Goal: Task Accomplishment & Management: Manage account settings

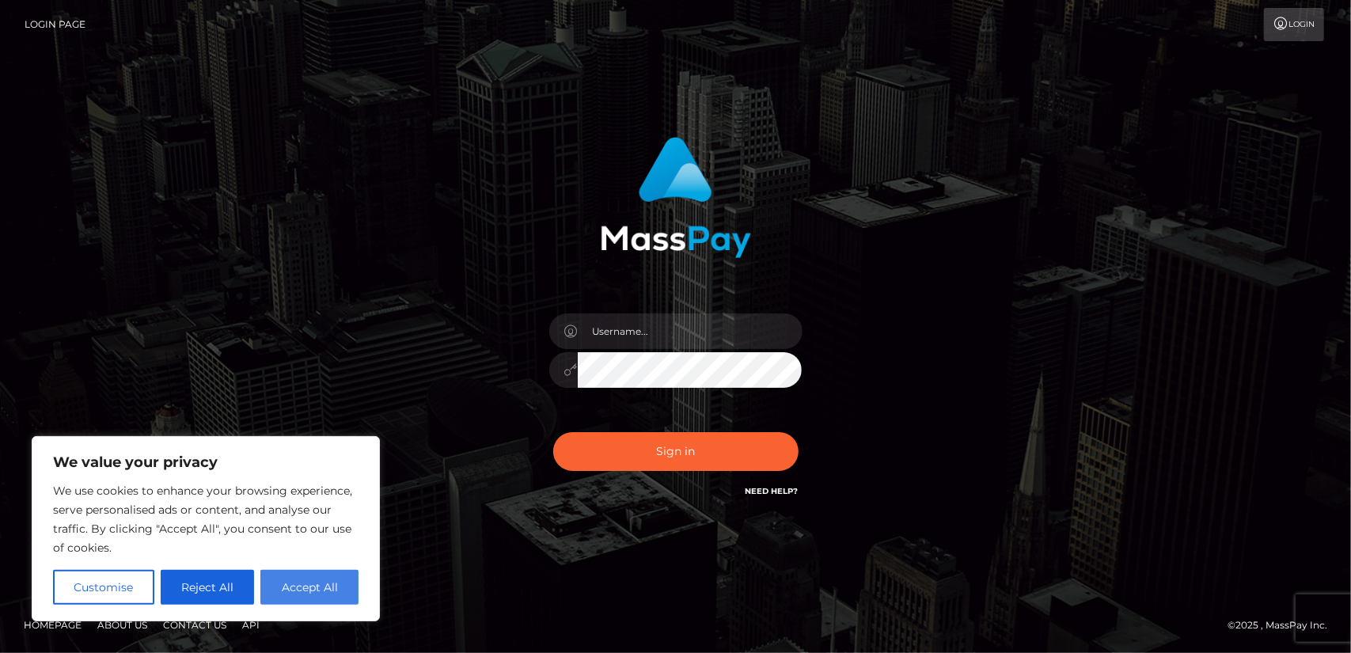
click at [318, 593] on button "Accept All" at bounding box center [309, 587] width 98 height 35
checkbox input "true"
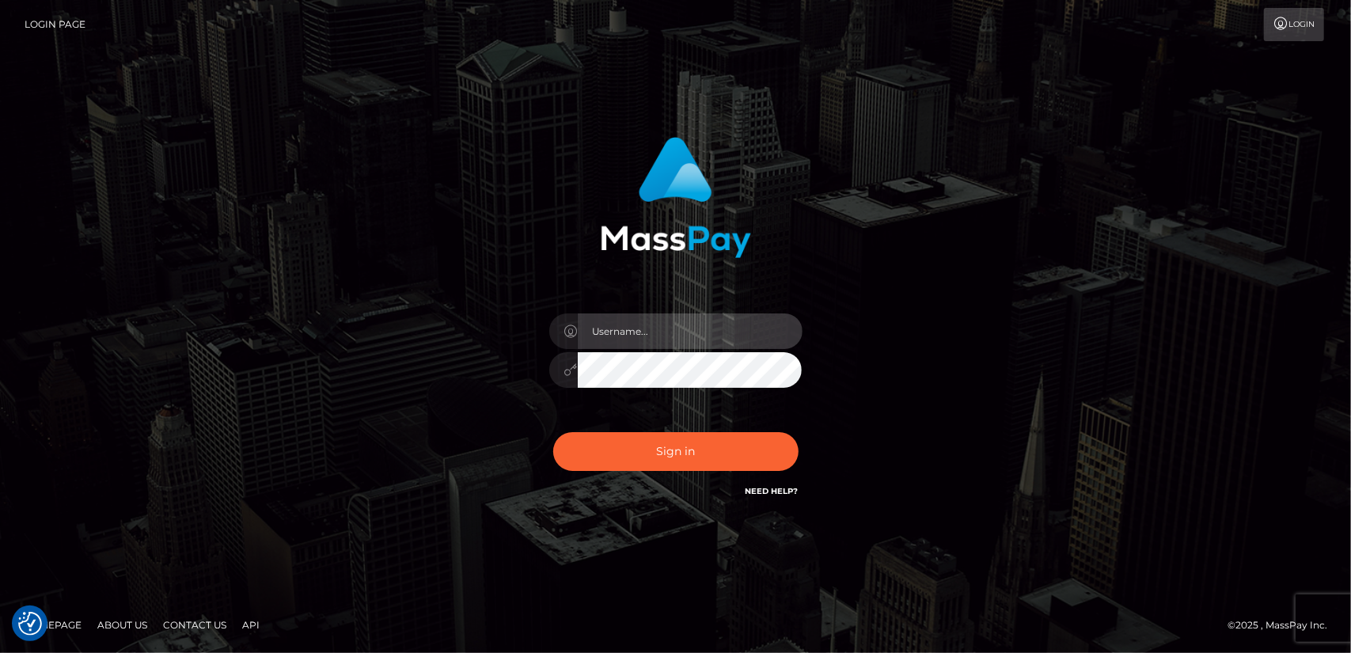
click at [682, 335] on input "text" at bounding box center [690, 331] width 225 height 36
click at [1144, 358] on div "Sign in" at bounding box center [675, 326] width 1351 height 640
click at [1309, 14] on link "Login" at bounding box center [1293, 24] width 60 height 33
click at [763, 494] on link "Need Help?" at bounding box center [771, 491] width 53 height 10
click at [786, 491] on link "Need Help?" at bounding box center [771, 491] width 53 height 10
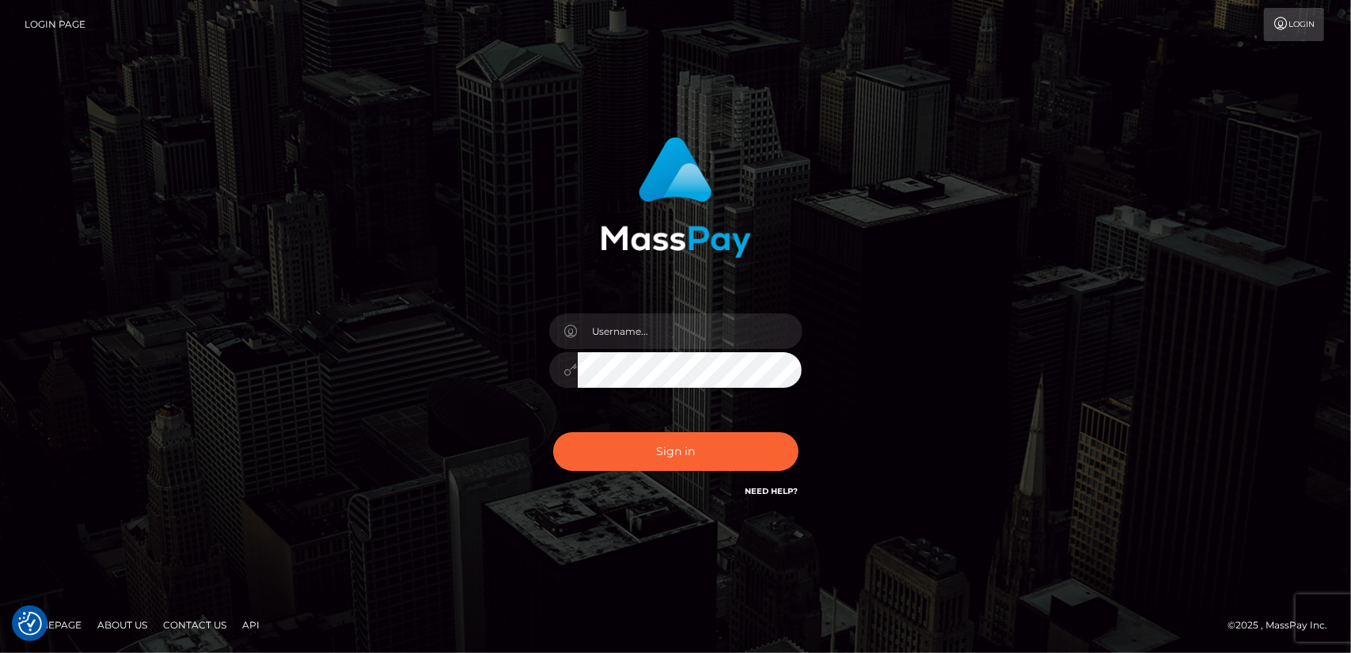
click at [475, 339] on div "Sign in" at bounding box center [675, 318] width 415 height 387
click at [768, 491] on link "Need Help?" at bounding box center [771, 491] width 53 height 10
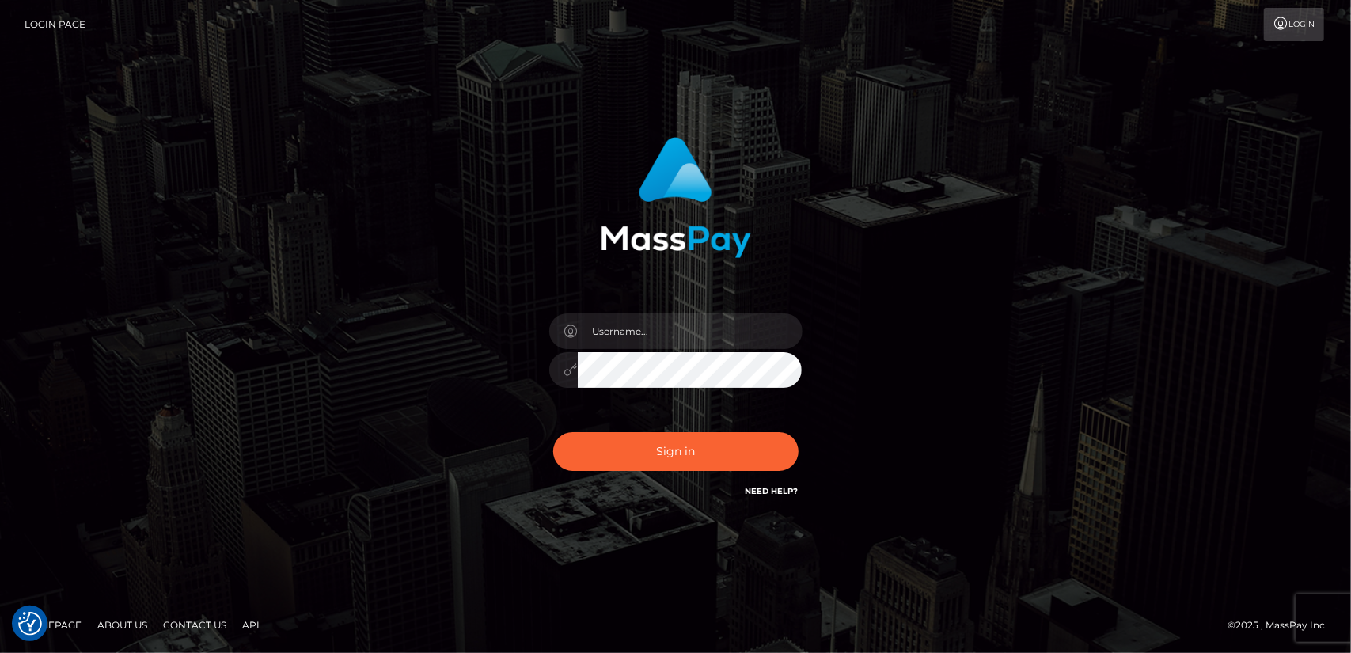
click at [768, 491] on link "Need Help?" at bounding box center [771, 491] width 53 height 10
click at [768, 492] on link "Need Help?" at bounding box center [771, 491] width 53 height 10
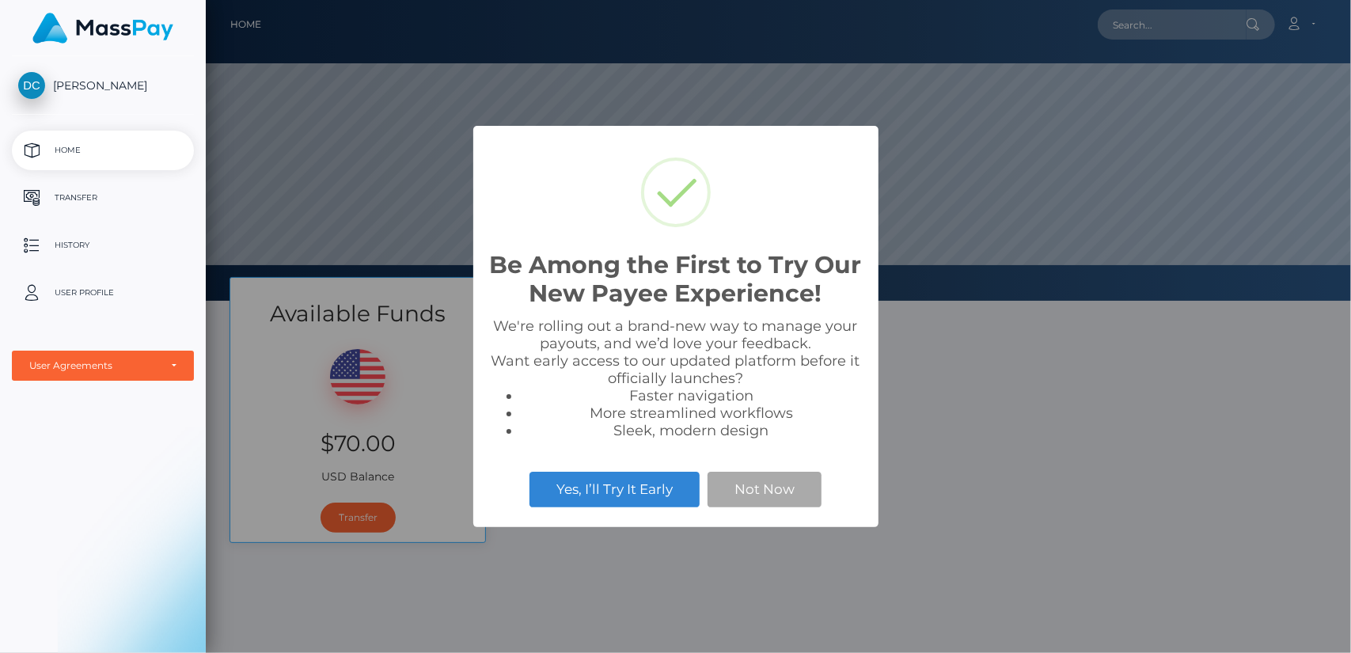
scroll to position [301, 1145]
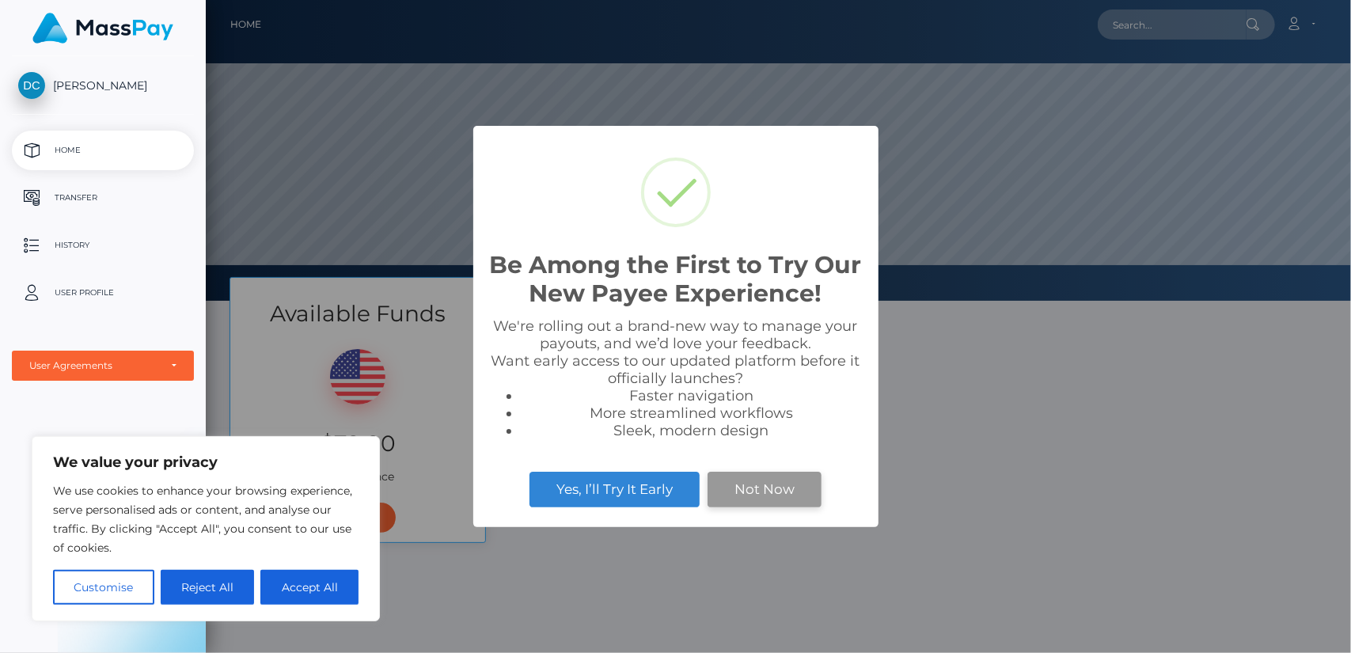
click at [761, 482] on button "Not Now" at bounding box center [764, 489] width 114 height 35
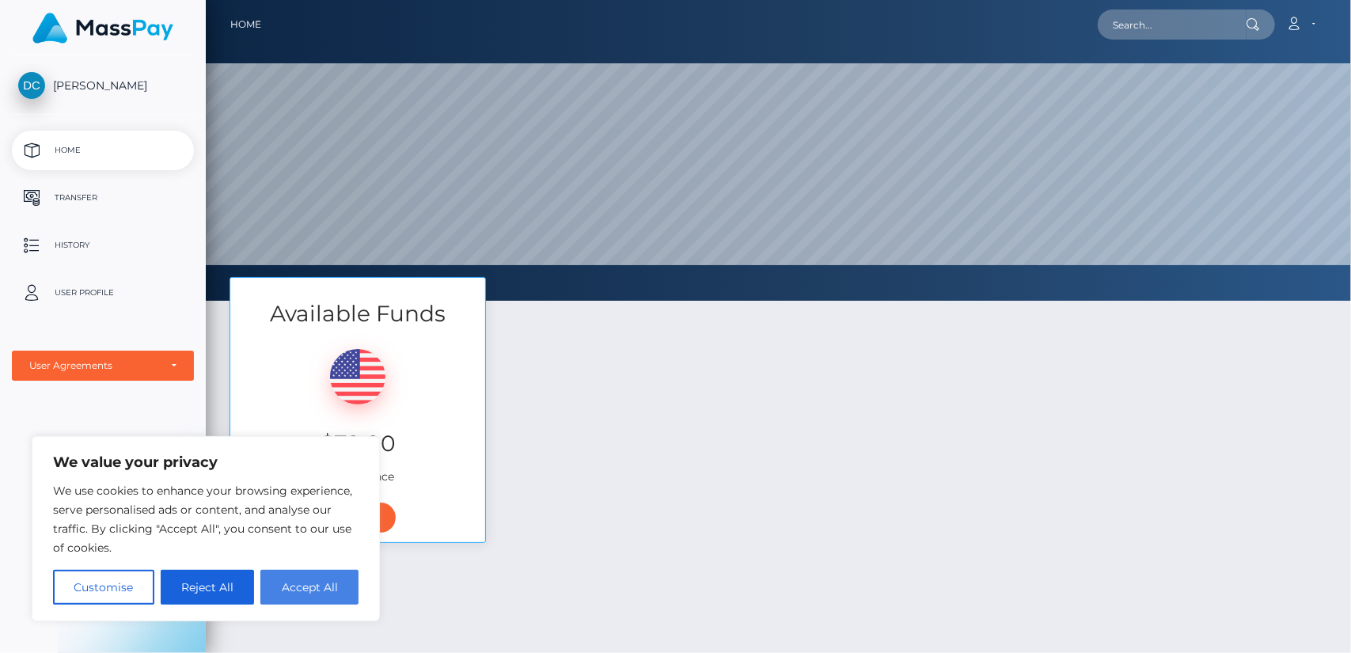
click at [299, 581] on button "Accept All" at bounding box center [309, 587] width 98 height 35
checkbox input "true"
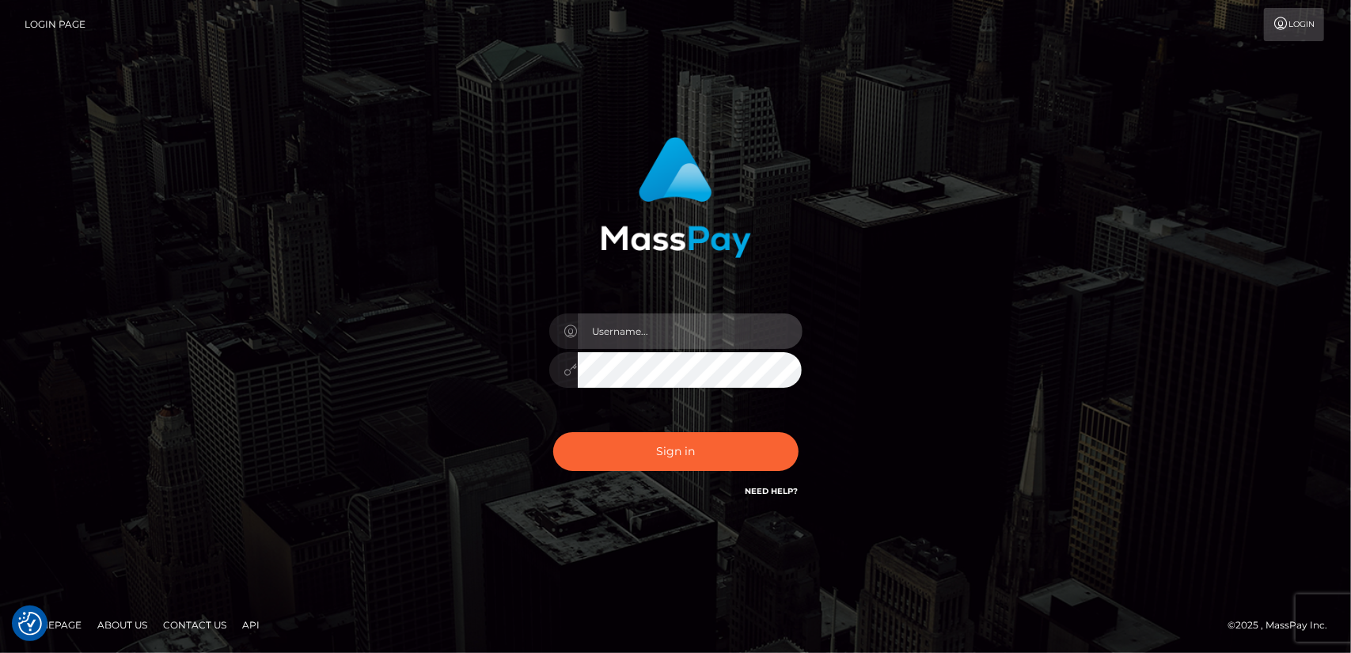
click at [631, 343] on input "text" at bounding box center [690, 331] width 225 height 36
type input "diegomanuel_cal@hotmail.com"
click at [497, 327] on div "diegomanuel_cal@hotmail.com" at bounding box center [675, 318] width 415 height 387
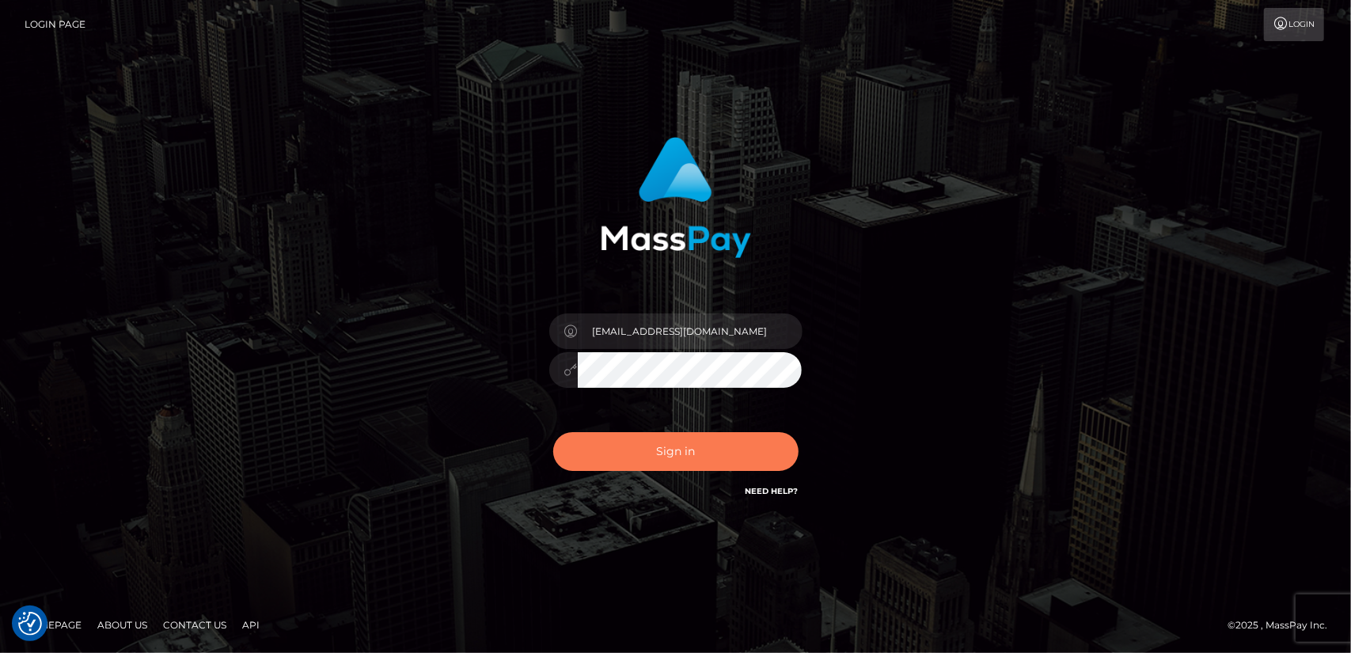
click at [687, 462] on button "Sign in" at bounding box center [675, 451] width 245 height 39
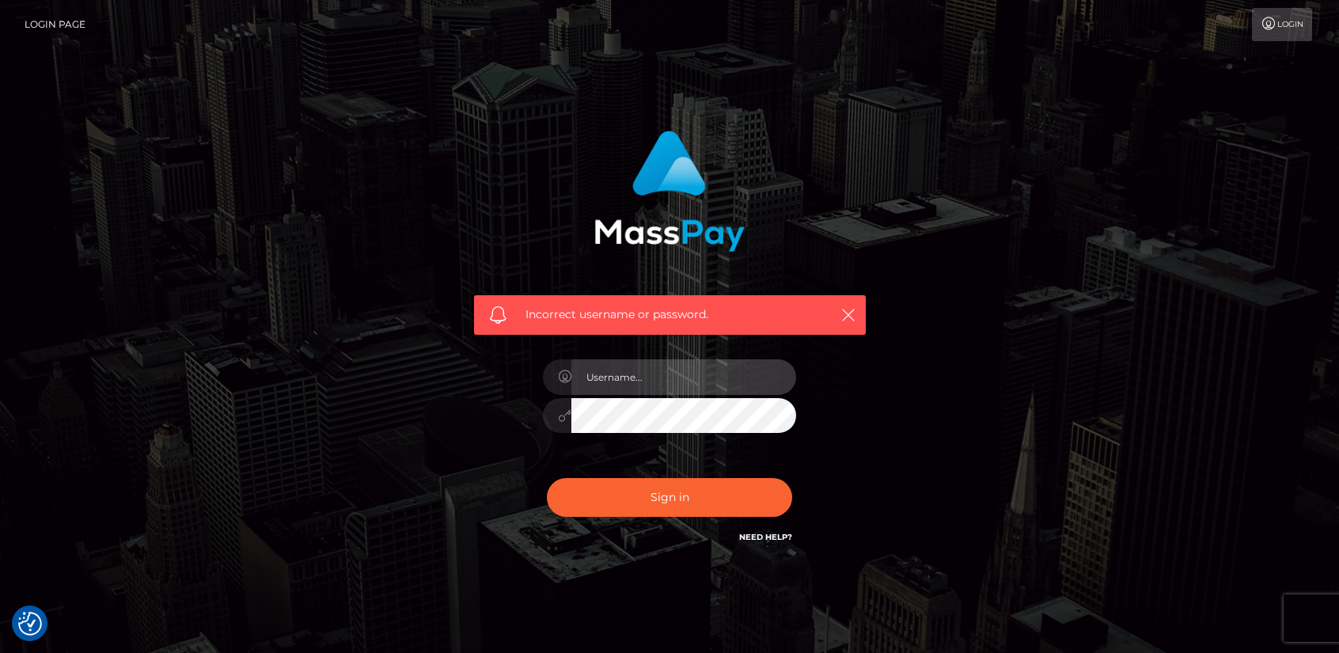
click at [652, 380] on input "text" at bounding box center [683, 377] width 225 height 36
click at [1028, 322] on div "Incorrect username or password." at bounding box center [669, 346] width 902 height 455
click at [1282, 28] on link "Login" at bounding box center [1282, 24] width 60 height 33
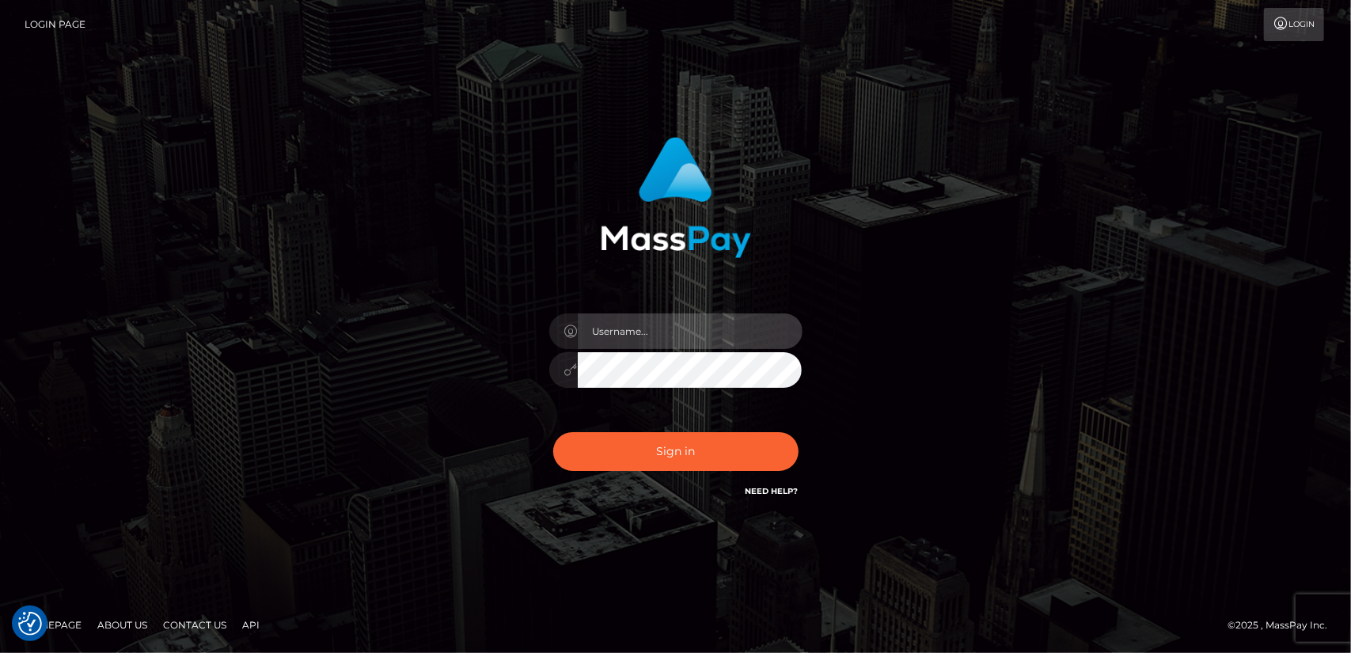
click at [688, 321] on input "text" at bounding box center [690, 331] width 225 height 36
click at [663, 290] on div "Sign in" at bounding box center [675, 318] width 415 height 387
click at [813, 248] on div at bounding box center [675, 191] width 415 height 133
click at [775, 494] on link "Need Help?" at bounding box center [771, 491] width 53 height 10
click at [668, 330] on input "text" at bounding box center [690, 331] width 225 height 36
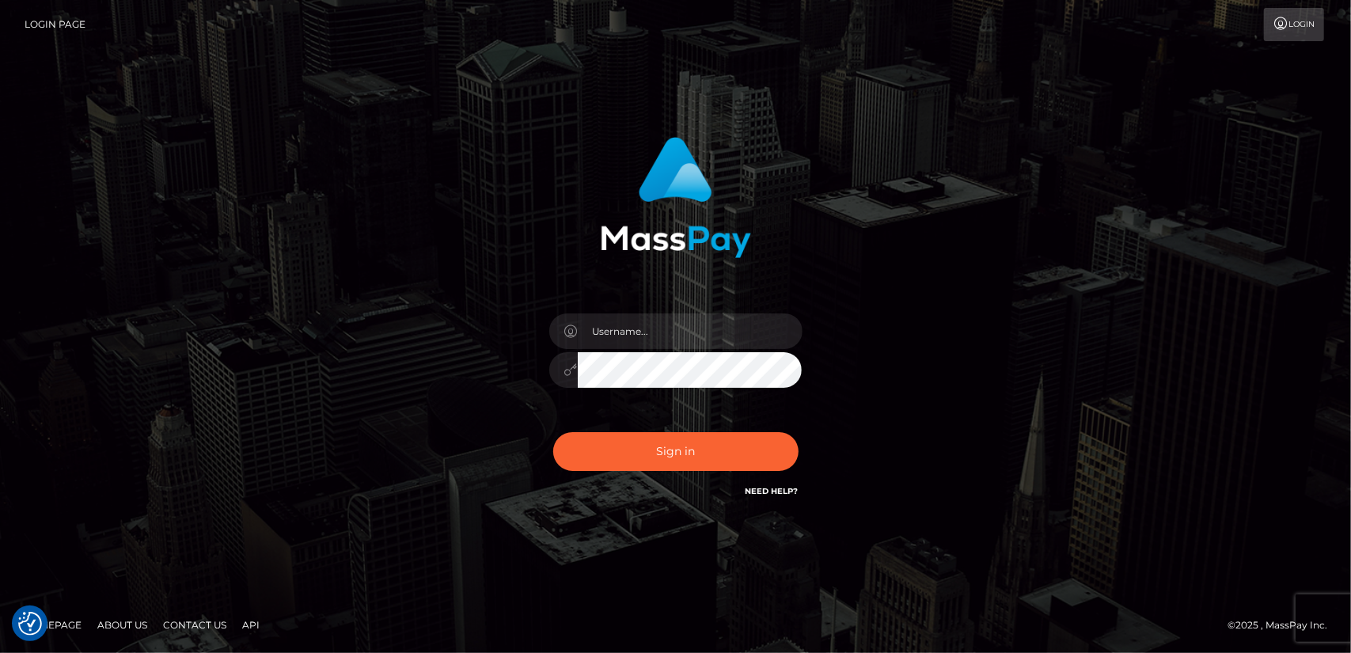
click at [489, 311] on div "Sign in" at bounding box center [675, 318] width 415 height 387
click at [688, 337] on input "text" at bounding box center [690, 331] width 225 height 36
type input "d"
type input "diegomanuel_cal@hotmail.com"
click at [593, 459] on button "Sign in" at bounding box center [675, 451] width 245 height 39
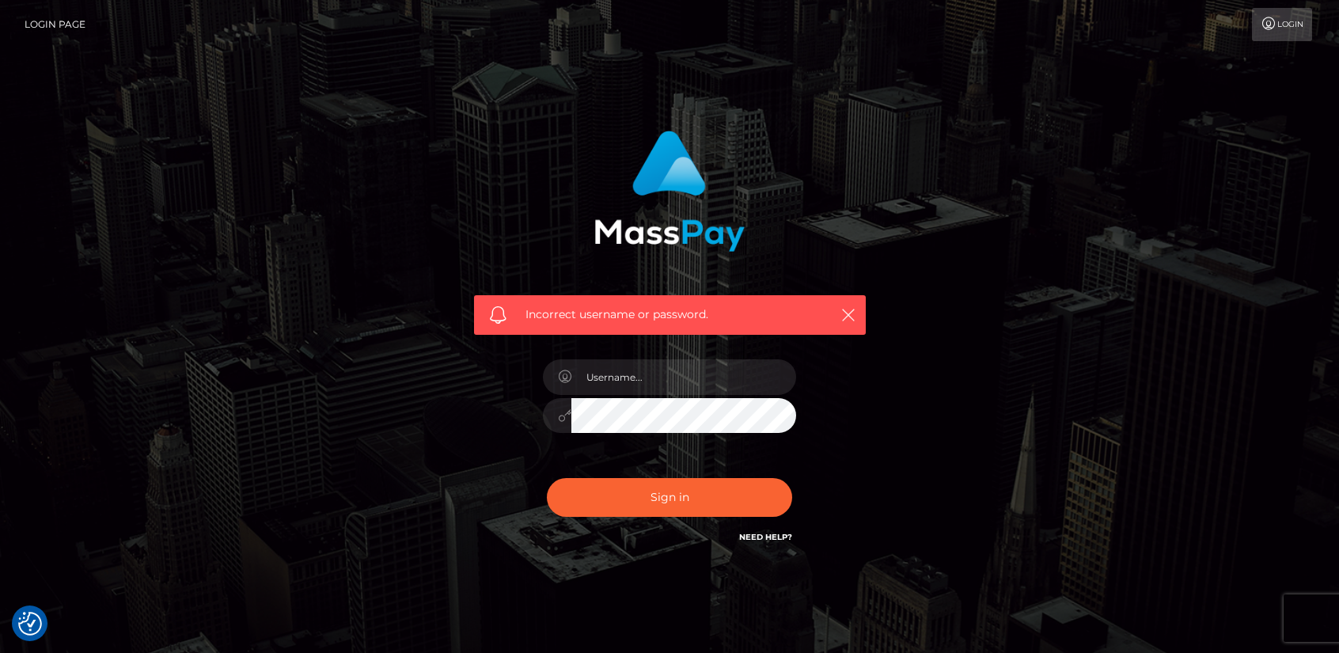
click at [614, 305] on div "Incorrect username or password." at bounding box center [670, 315] width 392 height 40
click at [533, 309] on span "Incorrect username or password." at bounding box center [669, 314] width 289 height 17
click at [36, 642] on footer "Homepage About Us Contact Us API © 2025 , MassPay Inc." at bounding box center [669, 664] width 1339 height 55
click at [766, 538] on link "Need Help?" at bounding box center [765, 537] width 53 height 10
click at [846, 309] on icon "button" at bounding box center [848, 315] width 16 height 16
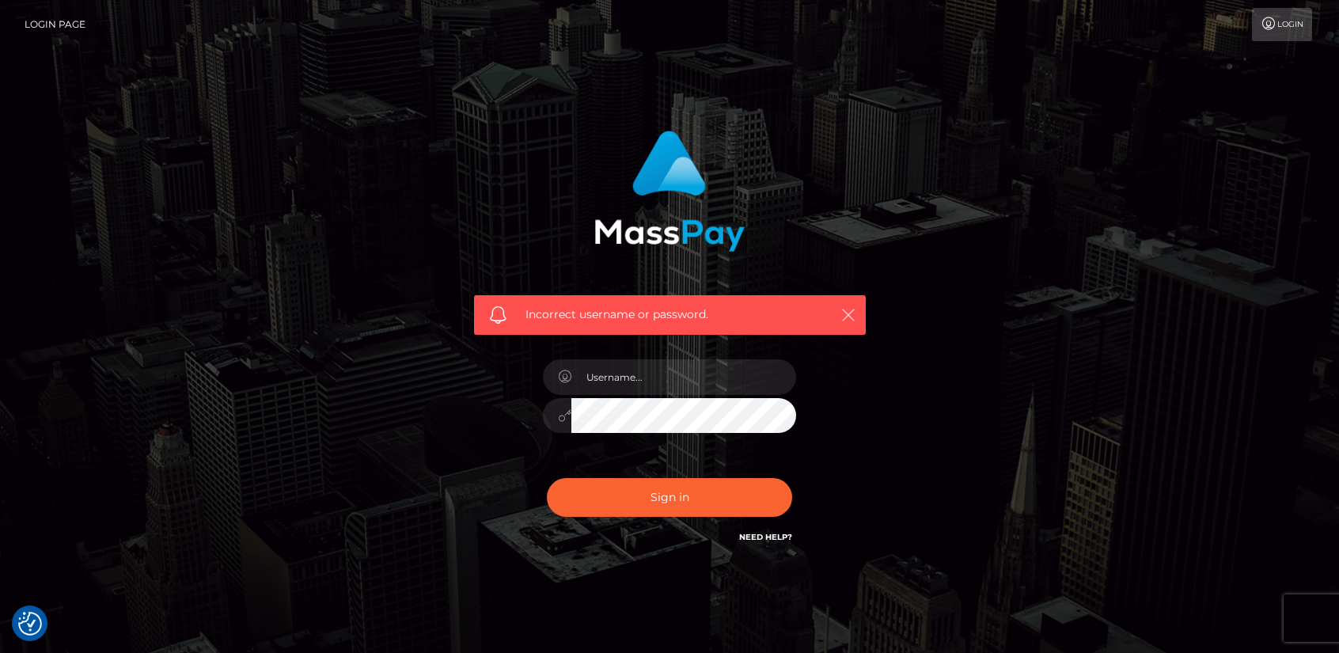
click at [842, 311] on icon "button" at bounding box center [848, 315] width 16 height 16
click at [858, 316] on div "Incorrect username or password." at bounding box center [670, 315] width 392 height 40
click at [850, 313] on icon "button" at bounding box center [848, 315] width 16 height 16
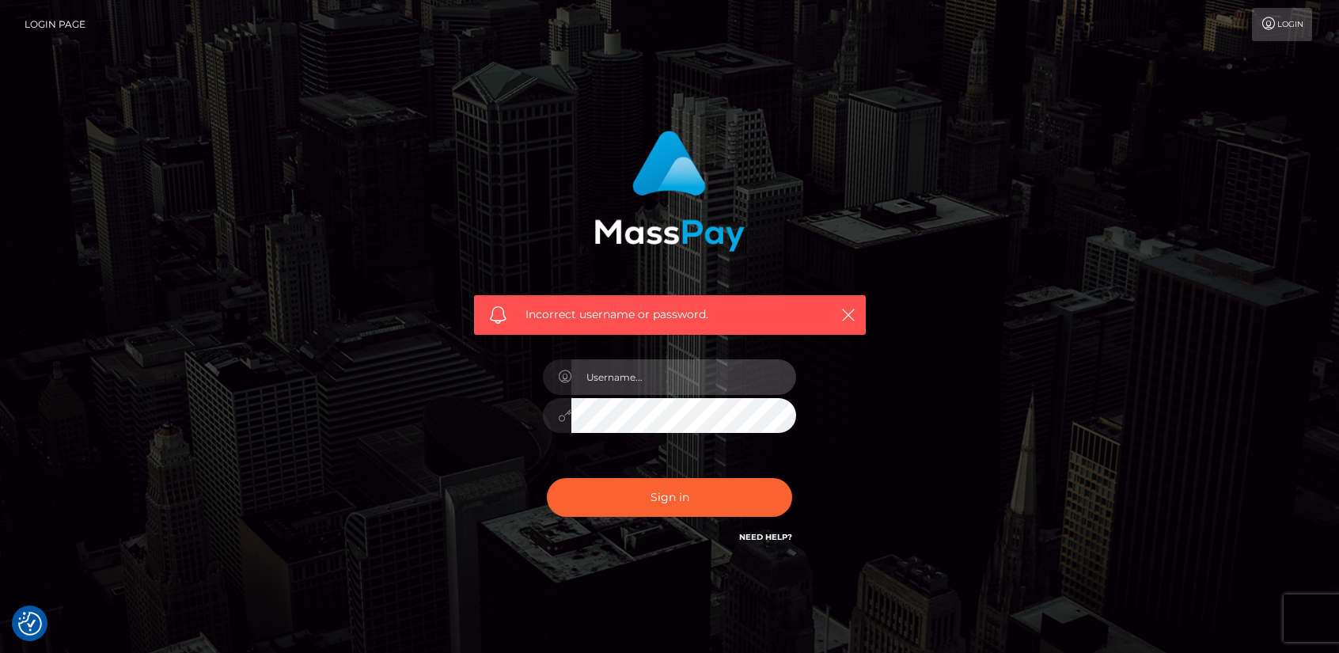
click at [633, 379] on input "text" at bounding box center [683, 377] width 225 height 36
type input "[EMAIL_ADDRESS][DOMAIN_NAME]"
click at [1020, 336] on div "Incorrect username or password. diegomanuel_cal@hotmail.com" at bounding box center [669, 346] width 902 height 455
click at [691, 474] on div "Sign in Need Help?" at bounding box center [669, 503] width 277 height 70
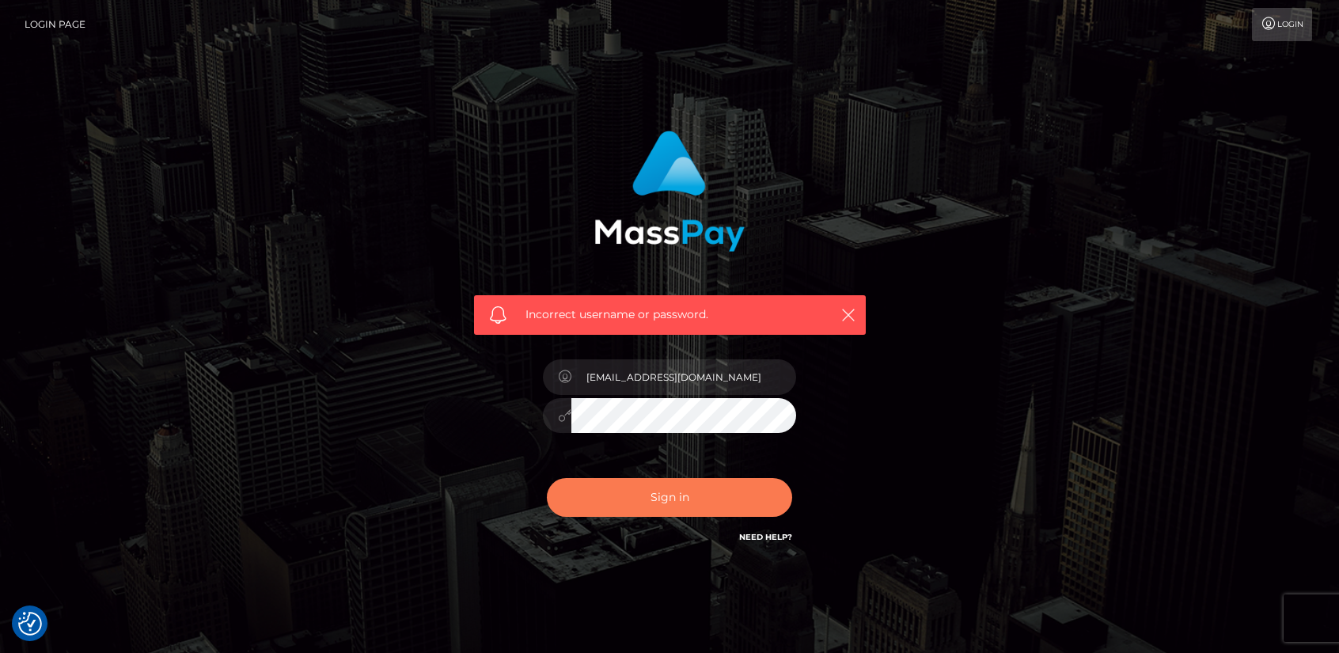
click at [679, 490] on button "Sign in" at bounding box center [669, 497] width 245 height 39
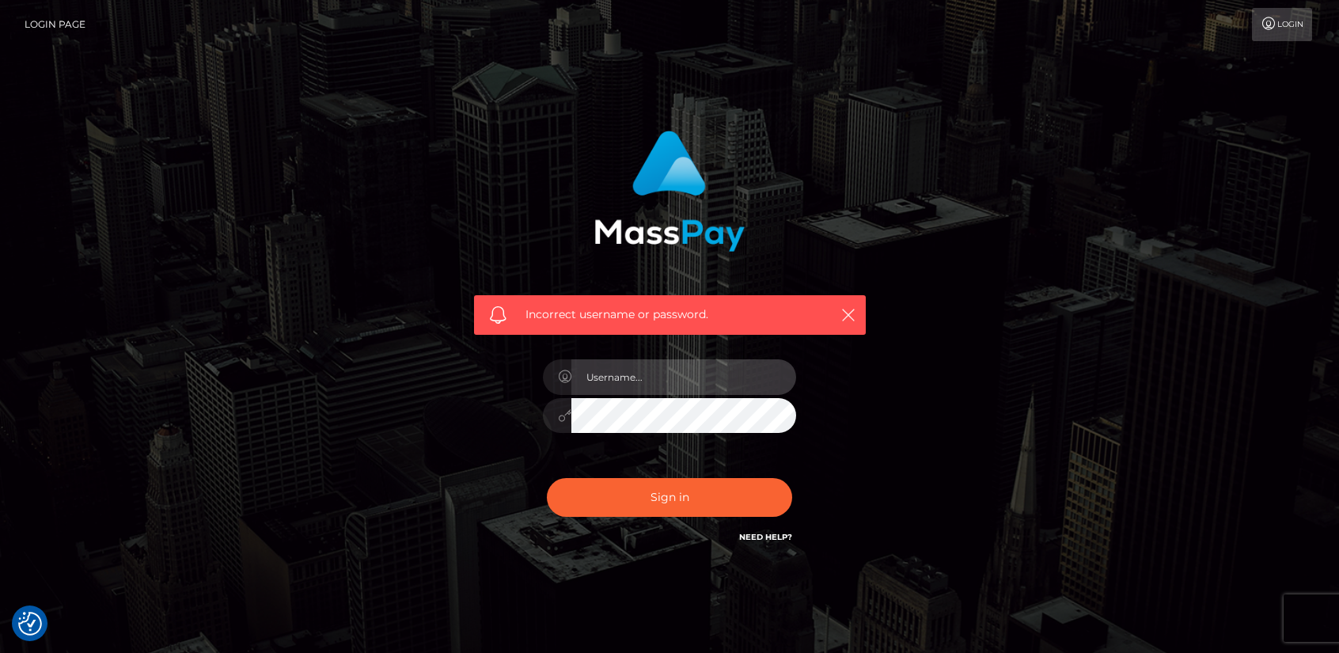
click at [683, 374] on input "text" at bounding box center [683, 377] width 225 height 36
type input "[EMAIL_ADDRESS][DOMAIN_NAME]"
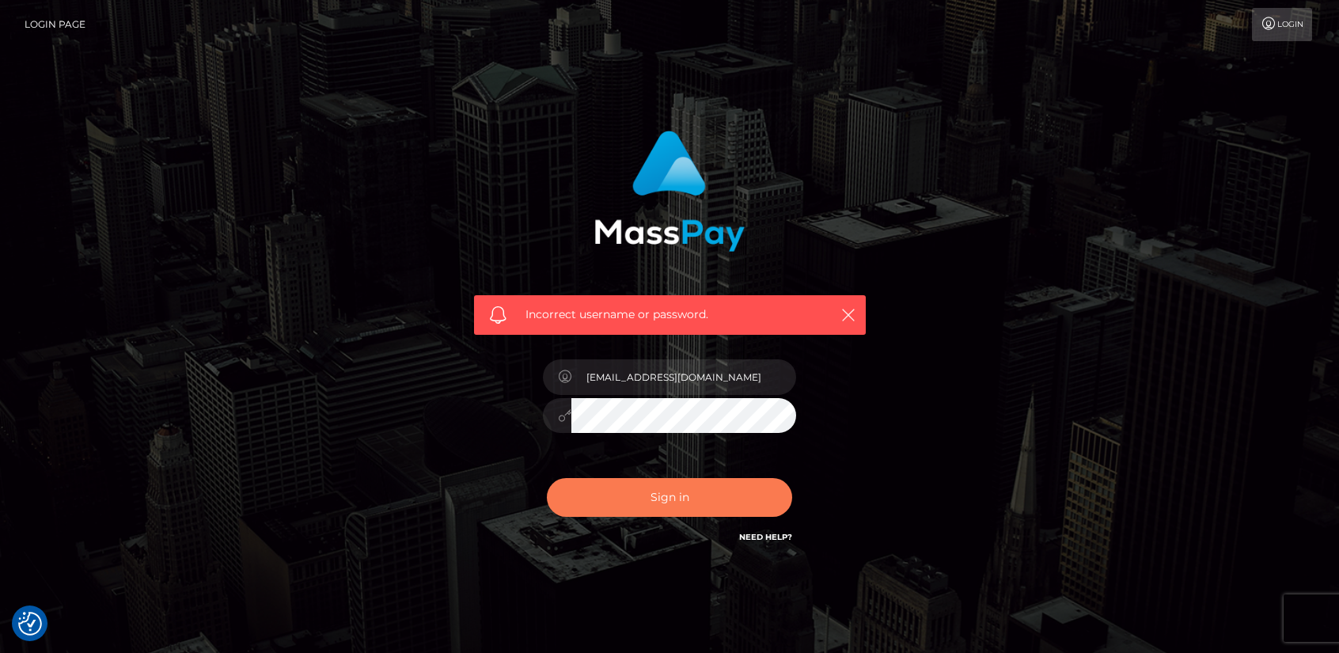
click at [548, 499] on button "Sign in" at bounding box center [669, 497] width 245 height 39
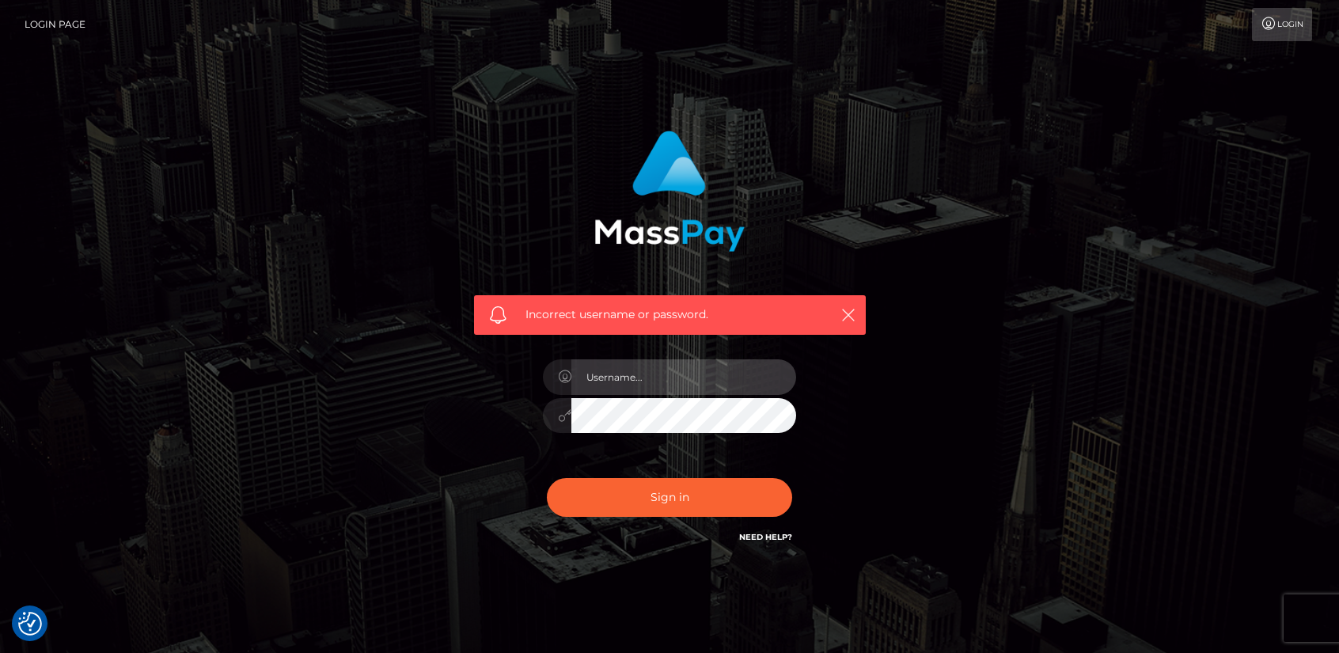
click at [658, 388] on input "text" at bounding box center [683, 377] width 225 height 36
click at [1016, 254] on div "Incorrect username or password." at bounding box center [669, 346] width 902 height 455
click at [482, 135] on div "Incorrect username or password." at bounding box center [669, 227] width 415 height 216
click at [853, 316] on icon "button" at bounding box center [848, 315] width 16 height 16
